Goal: Transaction & Acquisition: Purchase product/service

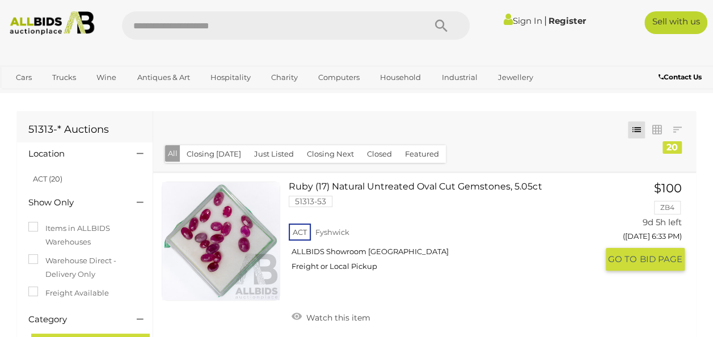
click at [506, 256] on div "ACT Fyshwick ALLBIDS Showroom Fyshwick Freight or Local Pickup" at bounding box center [443, 250] width 308 height 58
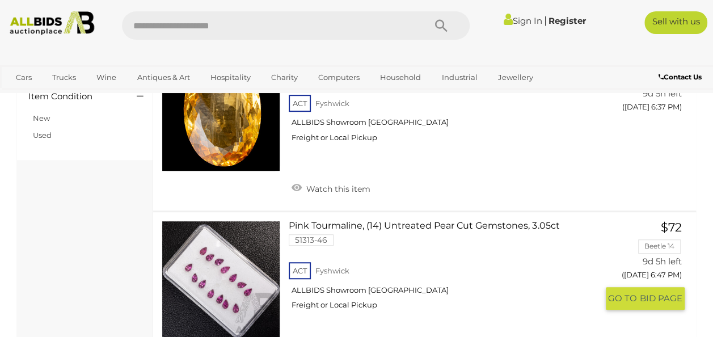
click at [513, 220] on div "Pink Tourmaline, (14) Untreated Pear Cut Gemstones, 3.05ct 51313-46 ACT Fyshwic…" at bounding box center [425, 295] width 560 height 166
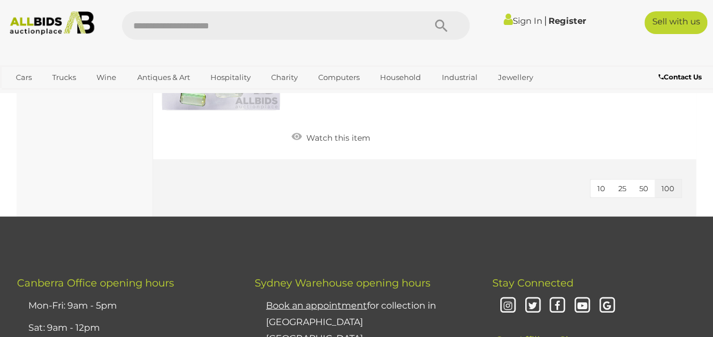
scroll to position [3427, 0]
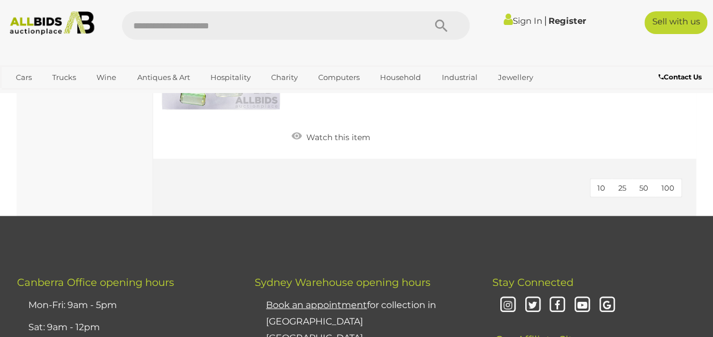
click at [670, 192] on span "100" at bounding box center [667, 187] width 13 height 9
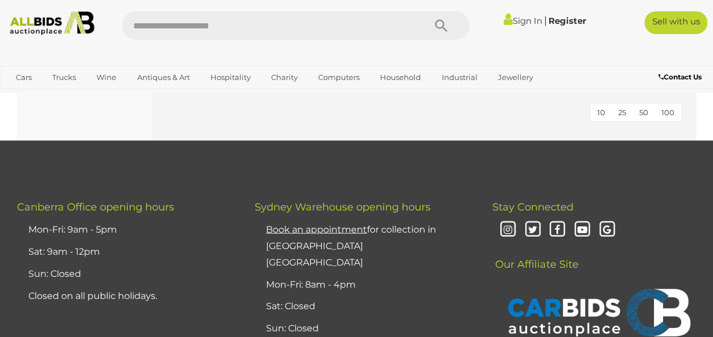
scroll to position [3503, 0]
